Goal: Book appointment/travel/reservation

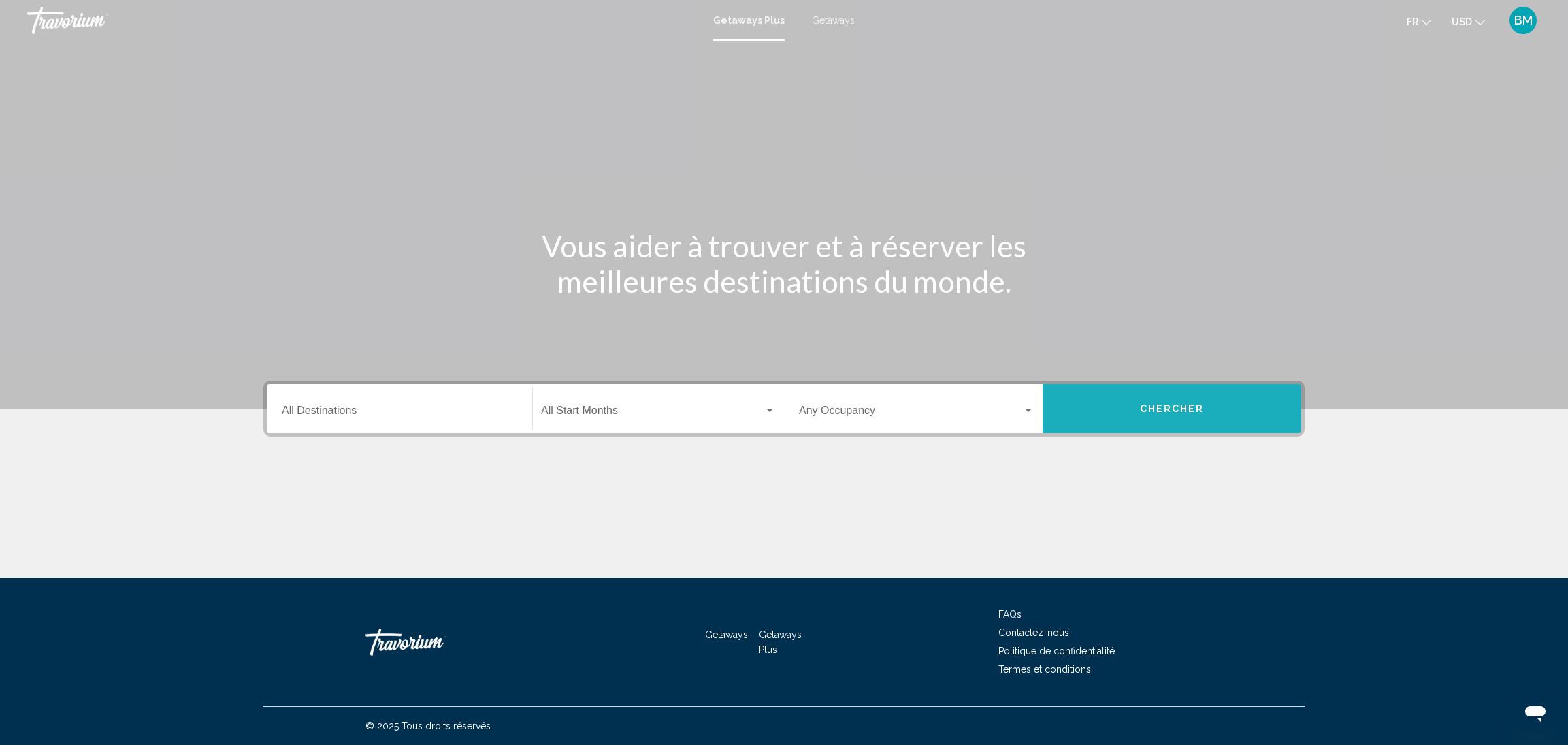
click at [1167, 411] on span "Chercher" at bounding box center [1172, 409] width 64 height 11
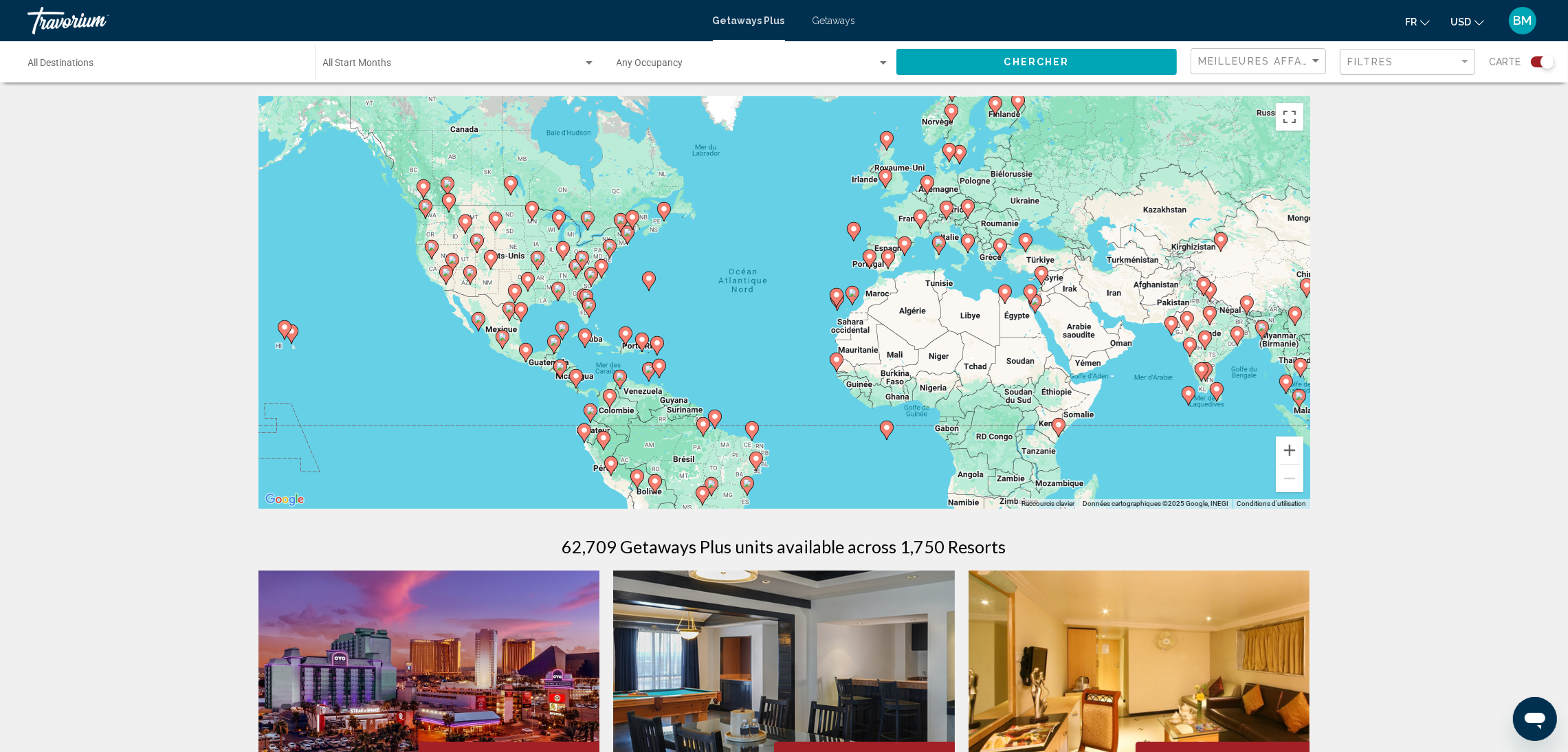
click at [954, 113] on image "Main content" at bounding box center [951, 110] width 8 height 8
type input "**********"
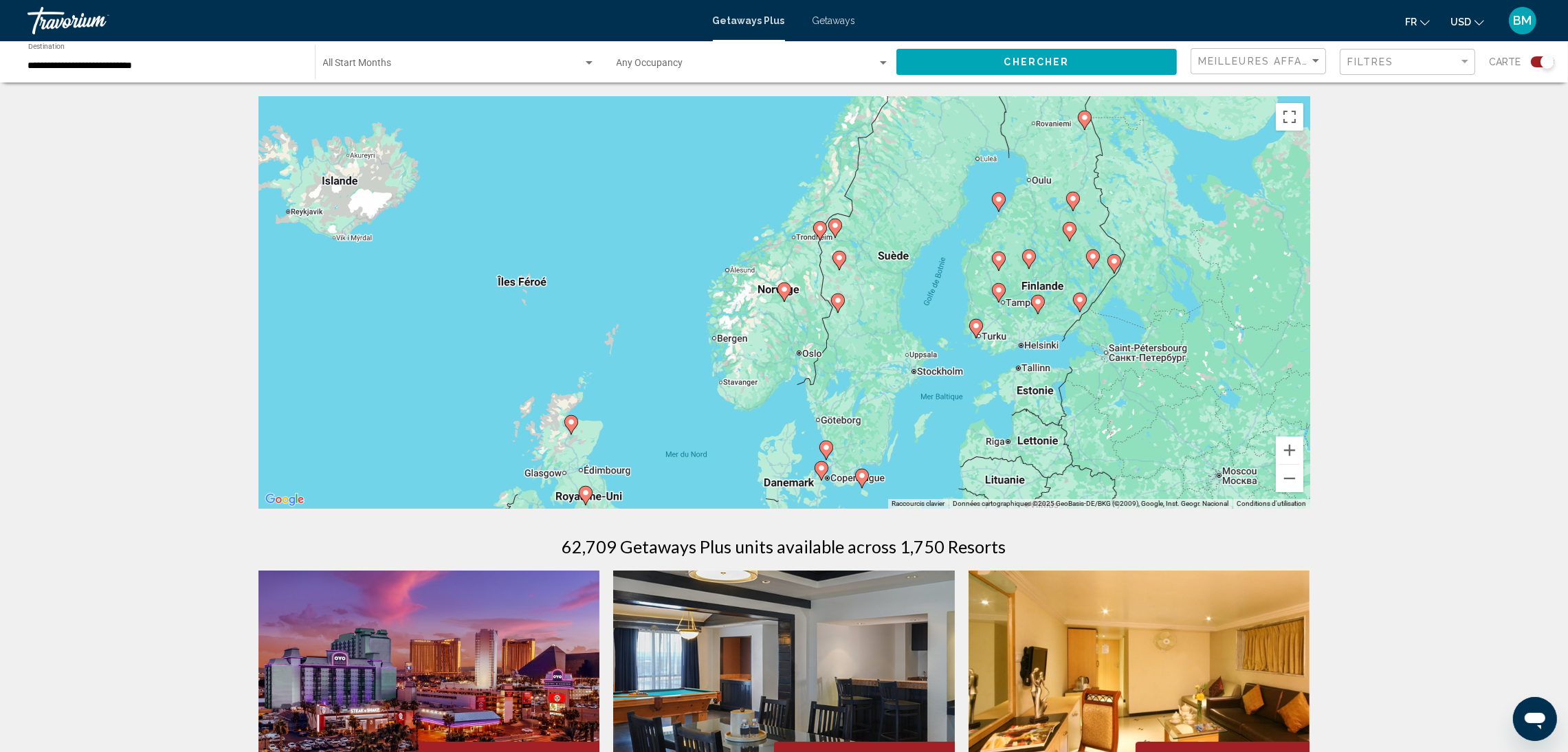
click at [784, 293] on image "Main content" at bounding box center [784, 289] width 8 height 8
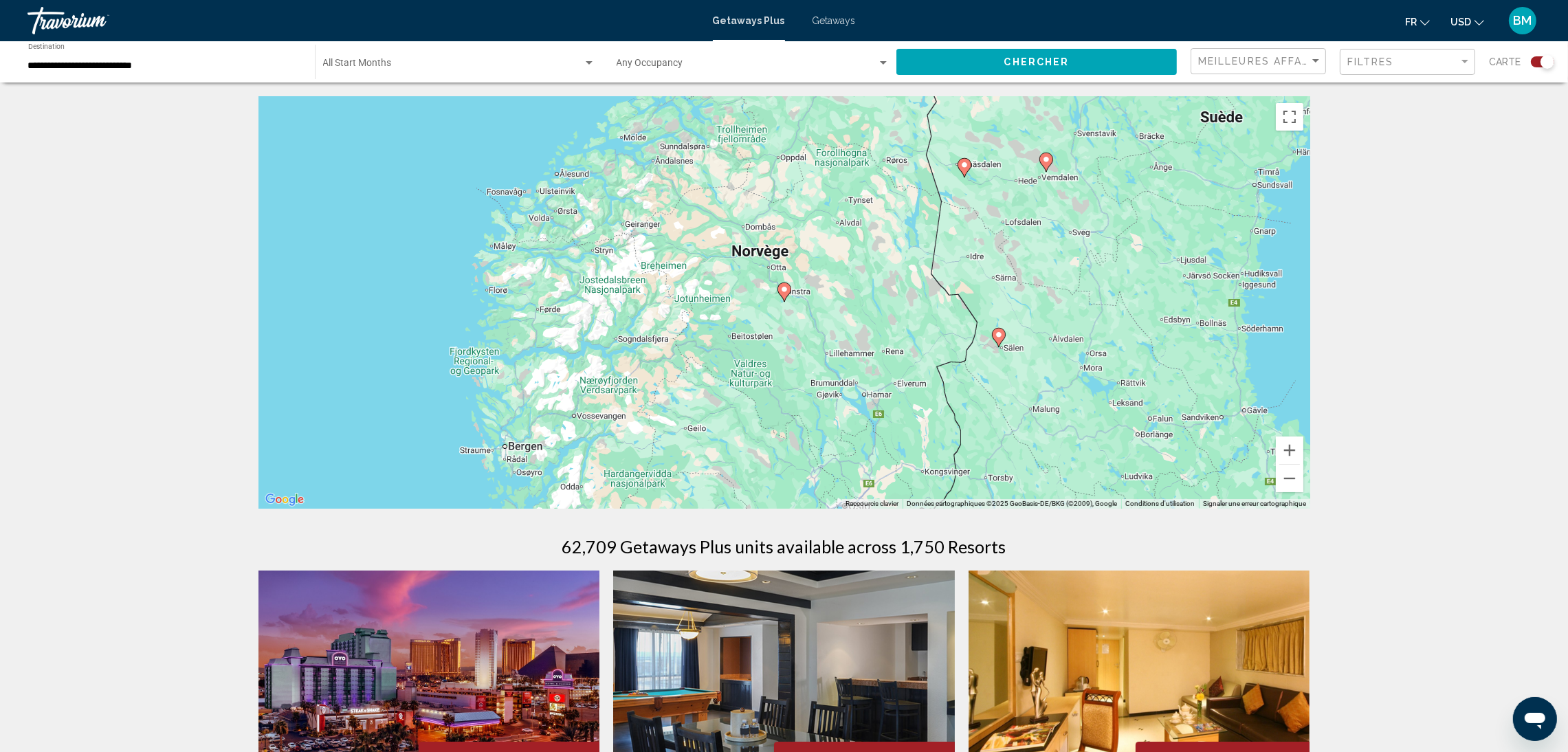
click at [784, 293] on image "Main content" at bounding box center [784, 289] width 8 height 8
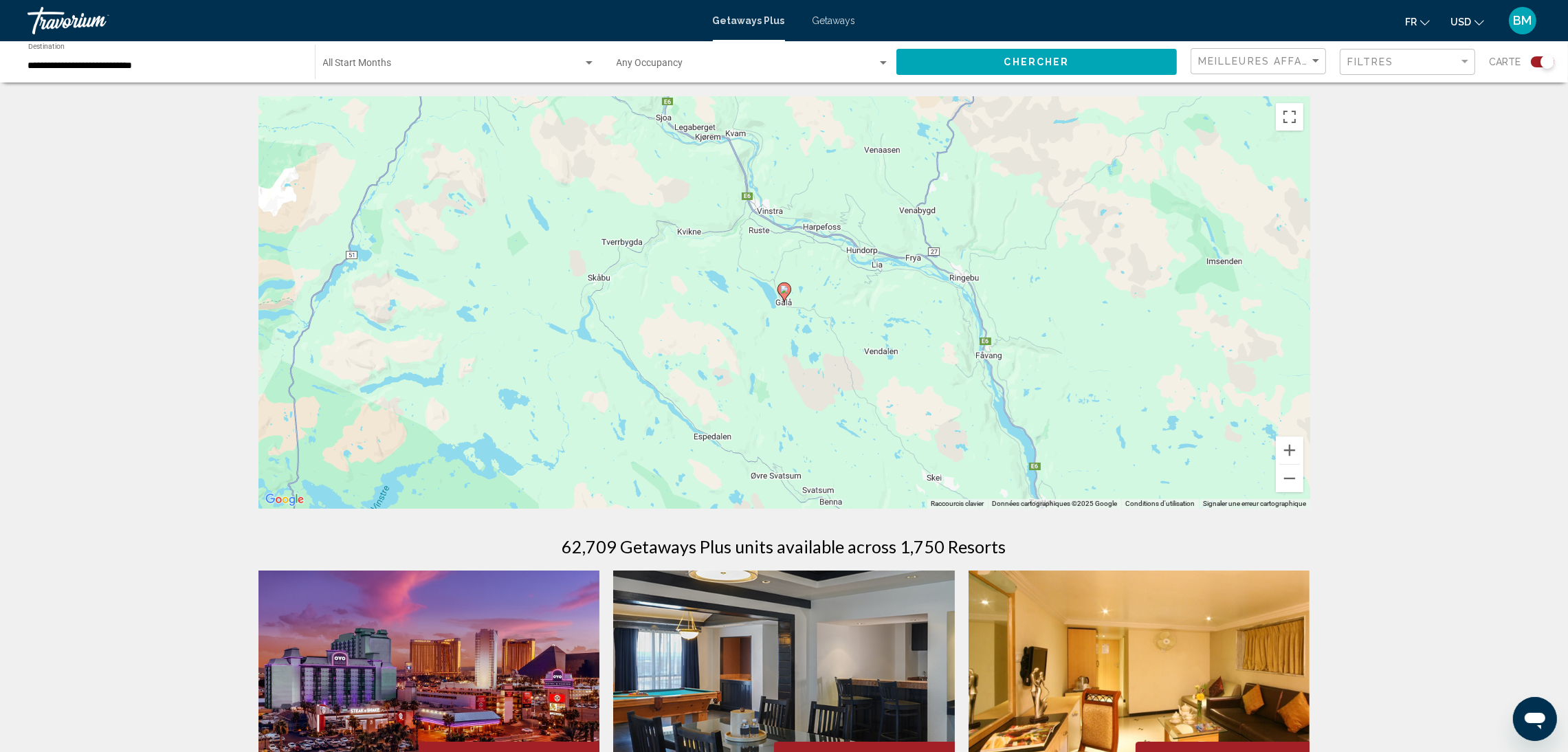
click at [784, 293] on image "Main content" at bounding box center [784, 289] width 8 height 8
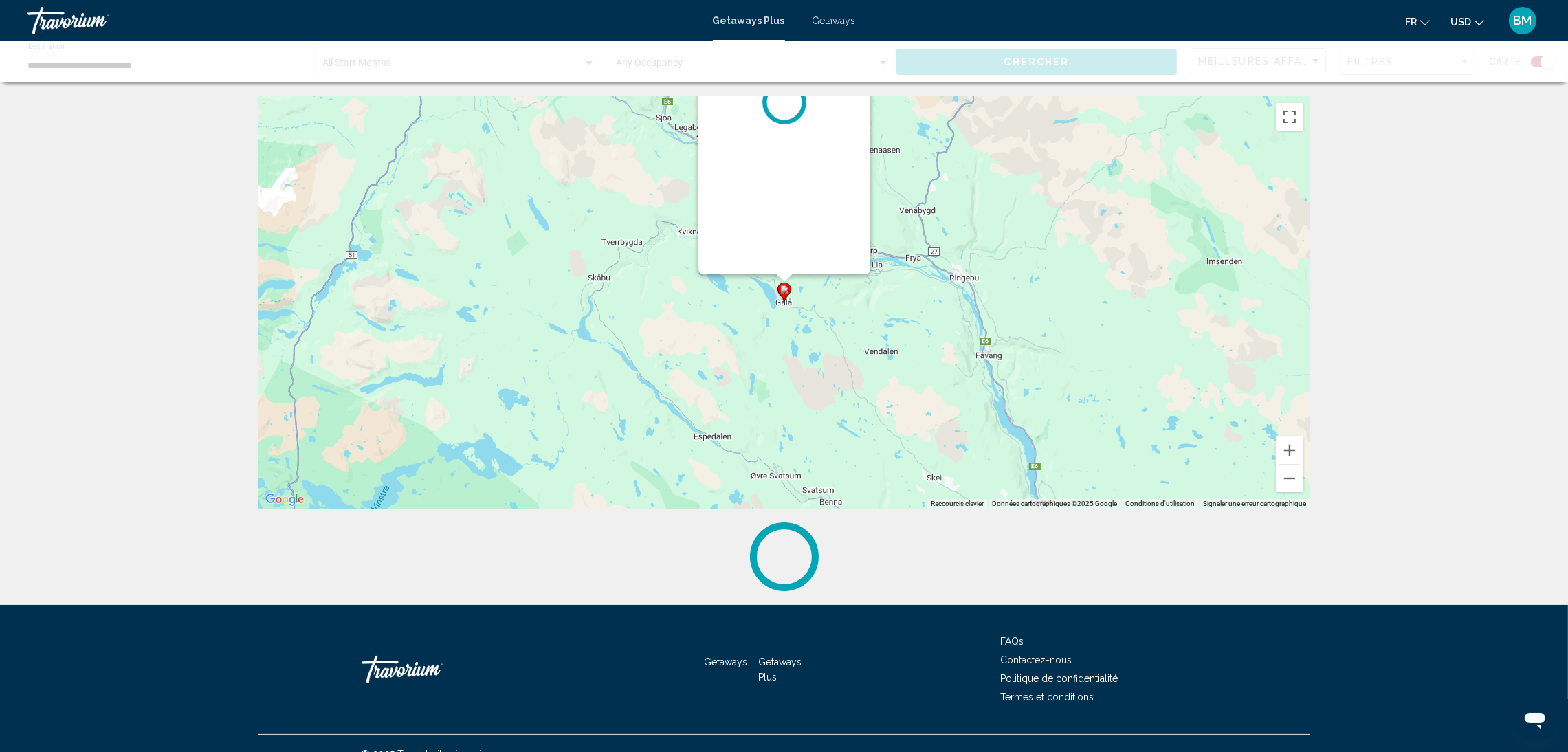
click at [784, 293] on g "Main content" at bounding box center [784, 292] width 14 height 19
